Goal: Use online tool/utility: Utilize a website feature to perform a specific function

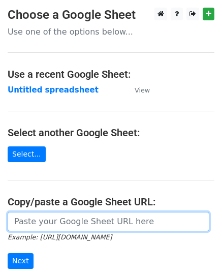
paste input "[URL][DOMAIN_NAME]"
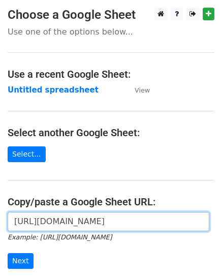
scroll to position [0, 228]
type input "[URL][DOMAIN_NAME]"
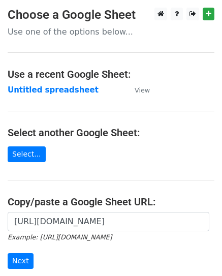
scroll to position [0, 0]
click at [25, 253] on input "Next" at bounding box center [21, 261] width 26 height 16
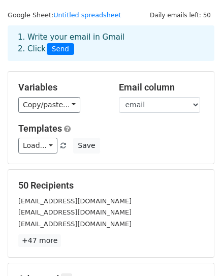
scroll to position [157, 0]
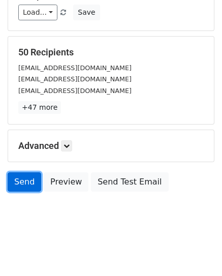
click at [10, 172] on link "Send" at bounding box center [25, 181] width 34 height 19
click at [15, 176] on link "Send" at bounding box center [25, 181] width 34 height 19
